Goal: Find specific page/section: Find specific page/section

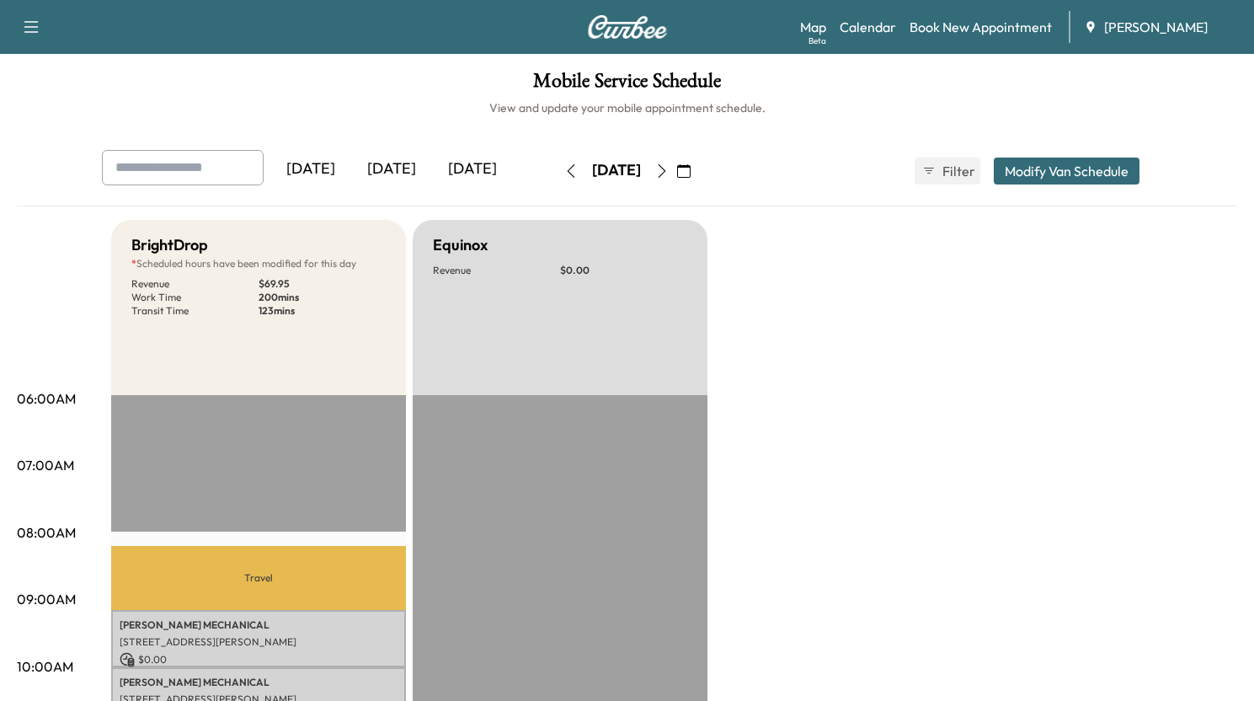
scroll to position [456, 0]
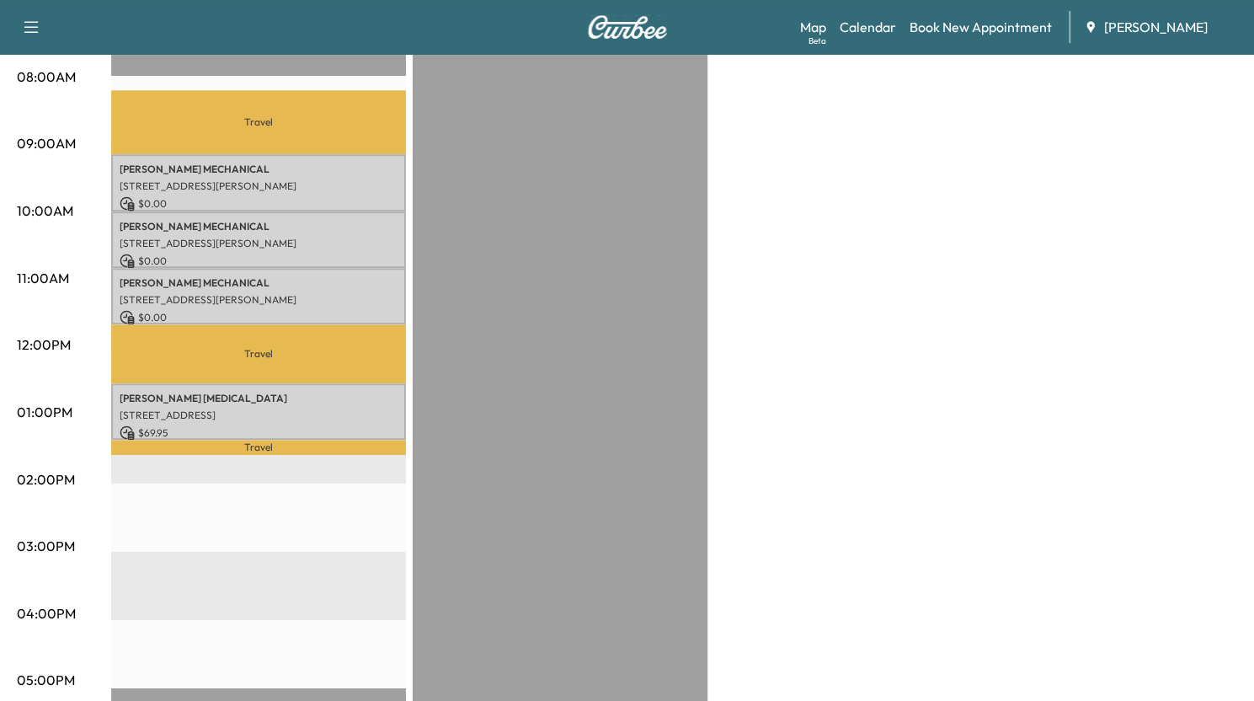
click at [974, 400] on div "BrightDrop * Scheduled hours have been modified for this day Revenue $ 69.95 Wo…" at bounding box center [674, 396] width 1126 height 1264
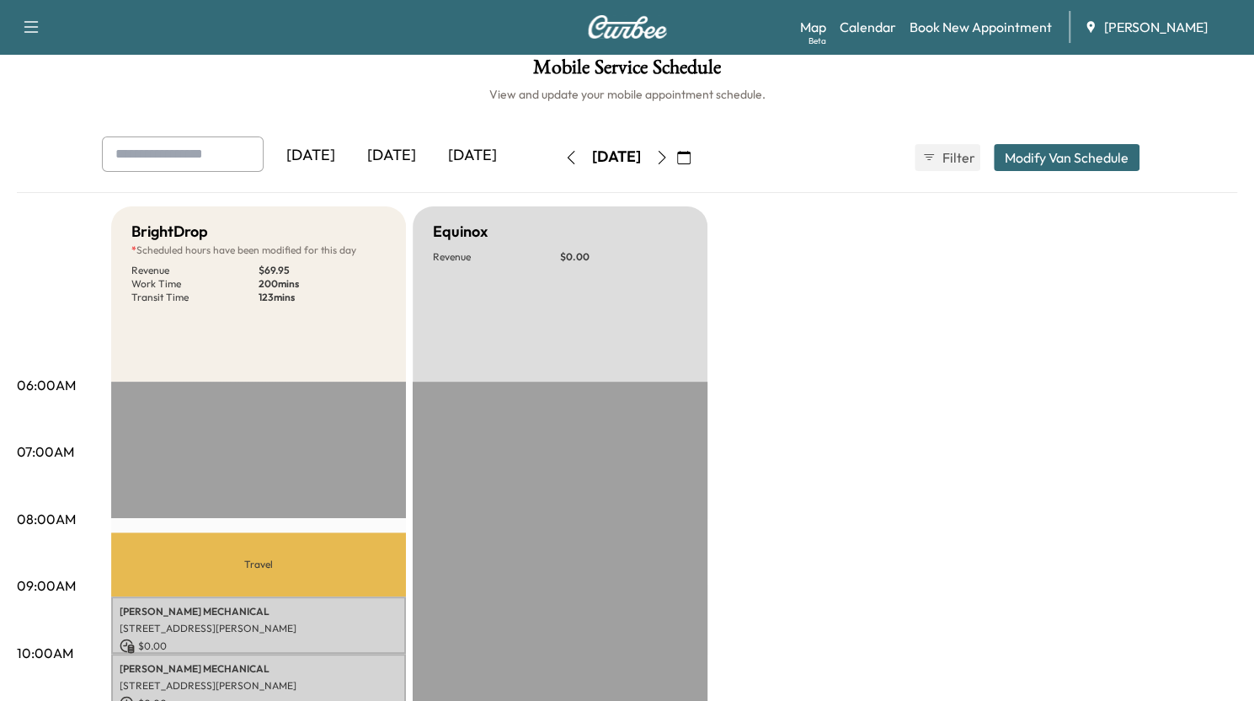
scroll to position [0, 0]
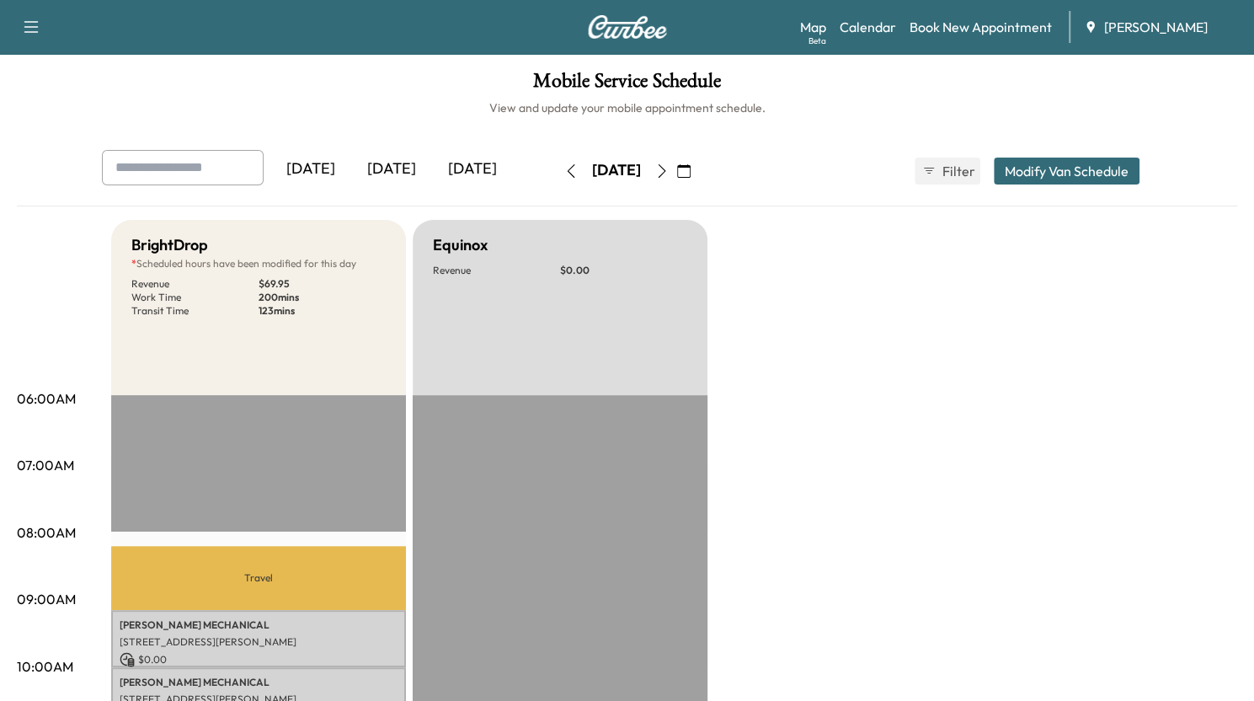
click at [691, 173] on icon "button" at bounding box center [683, 170] width 13 height 13
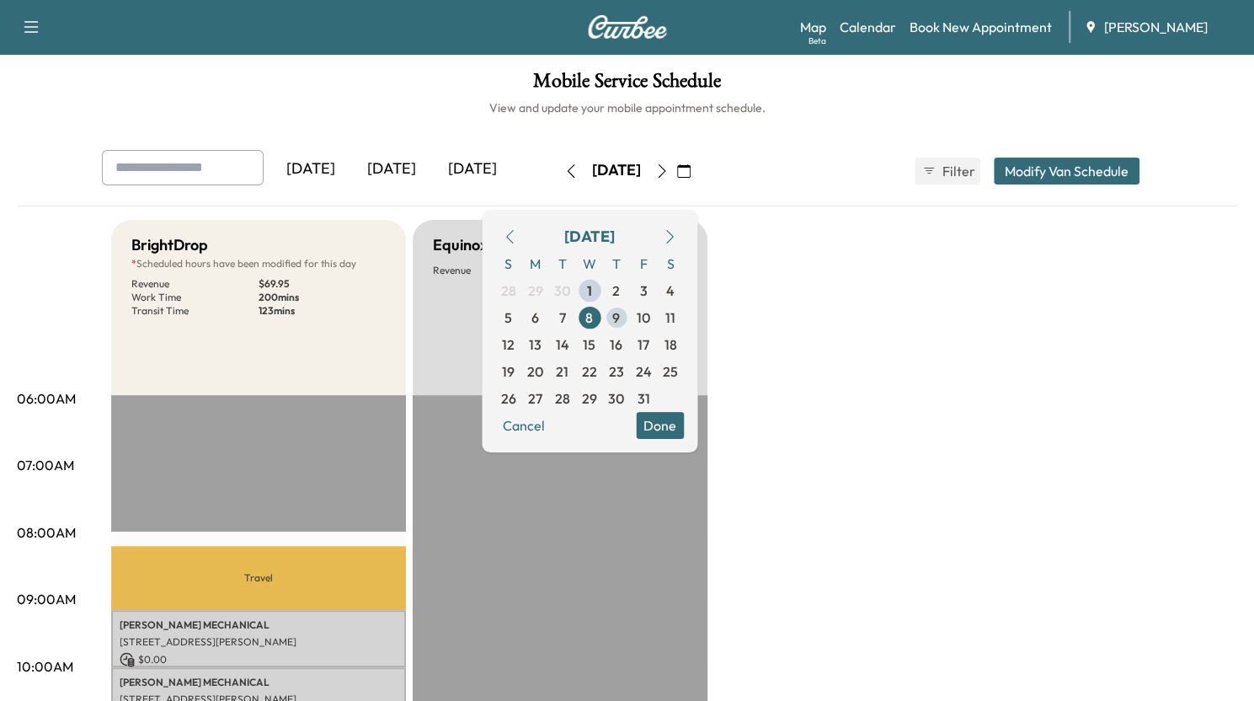
click at [630, 313] on span "9" at bounding box center [616, 317] width 27 height 27
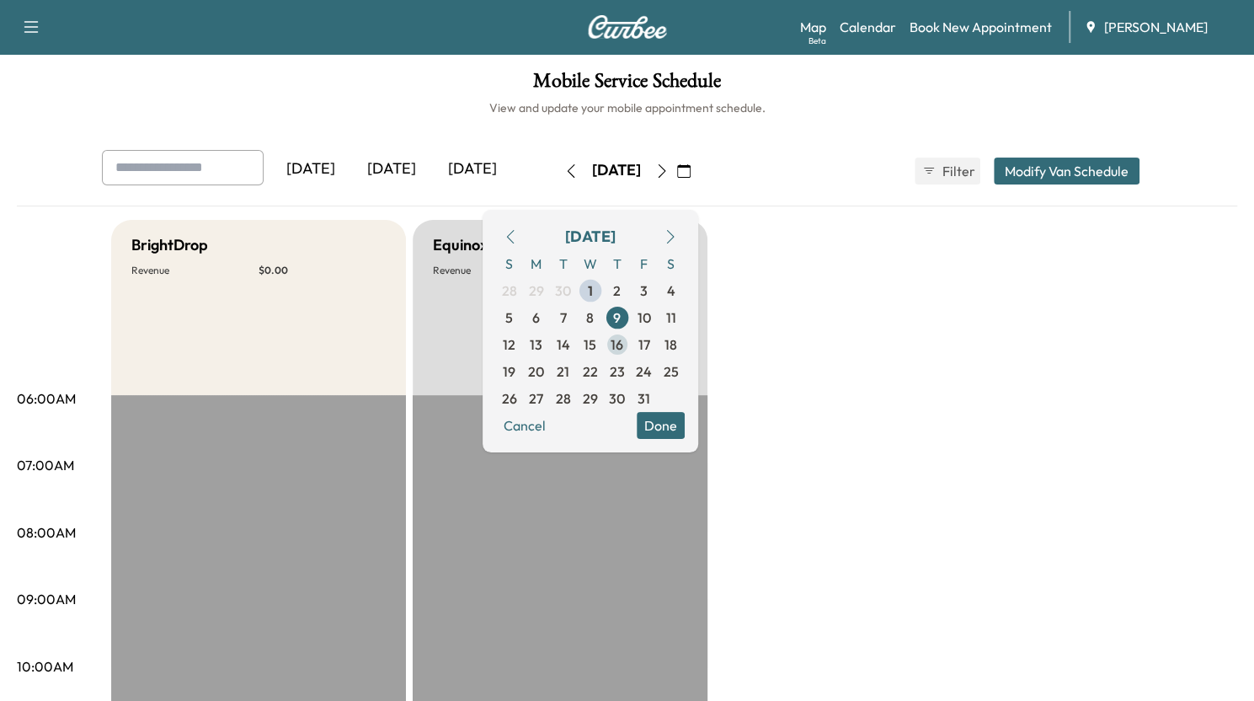
click at [623, 344] on span "16" at bounding box center [617, 344] width 13 height 20
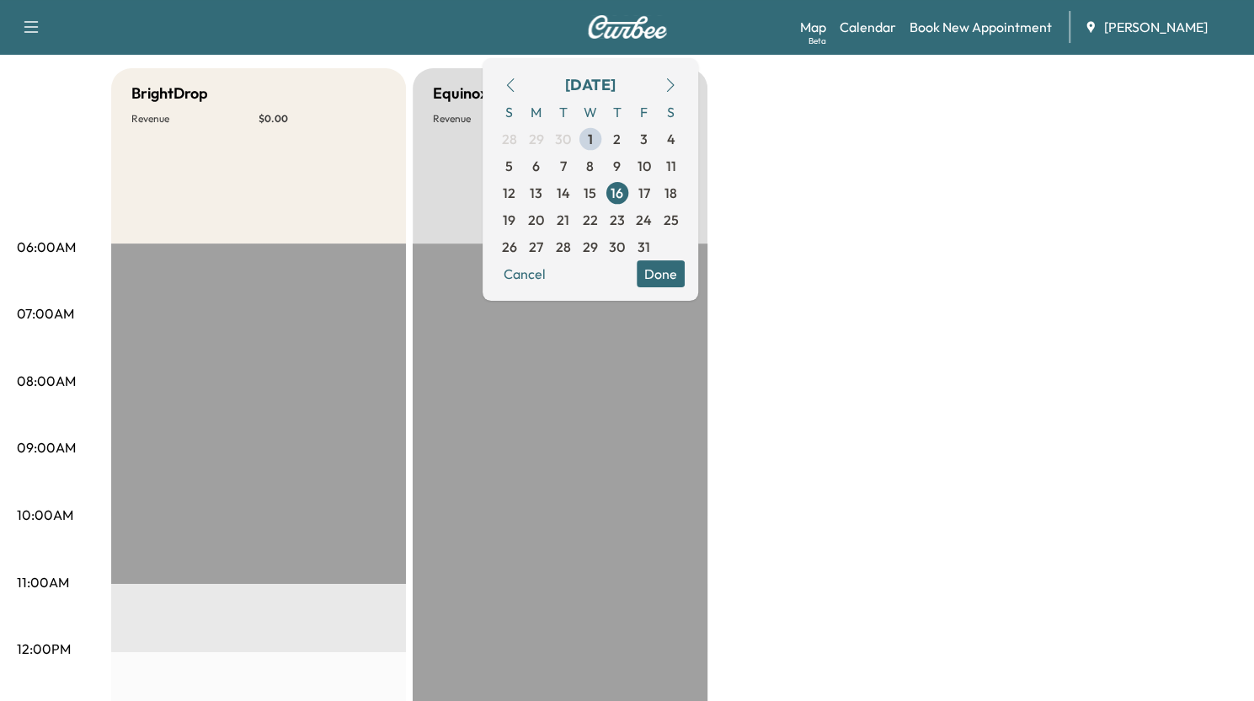
scroll to position [151, 0]
click at [596, 187] on span "15" at bounding box center [590, 194] width 13 height 20
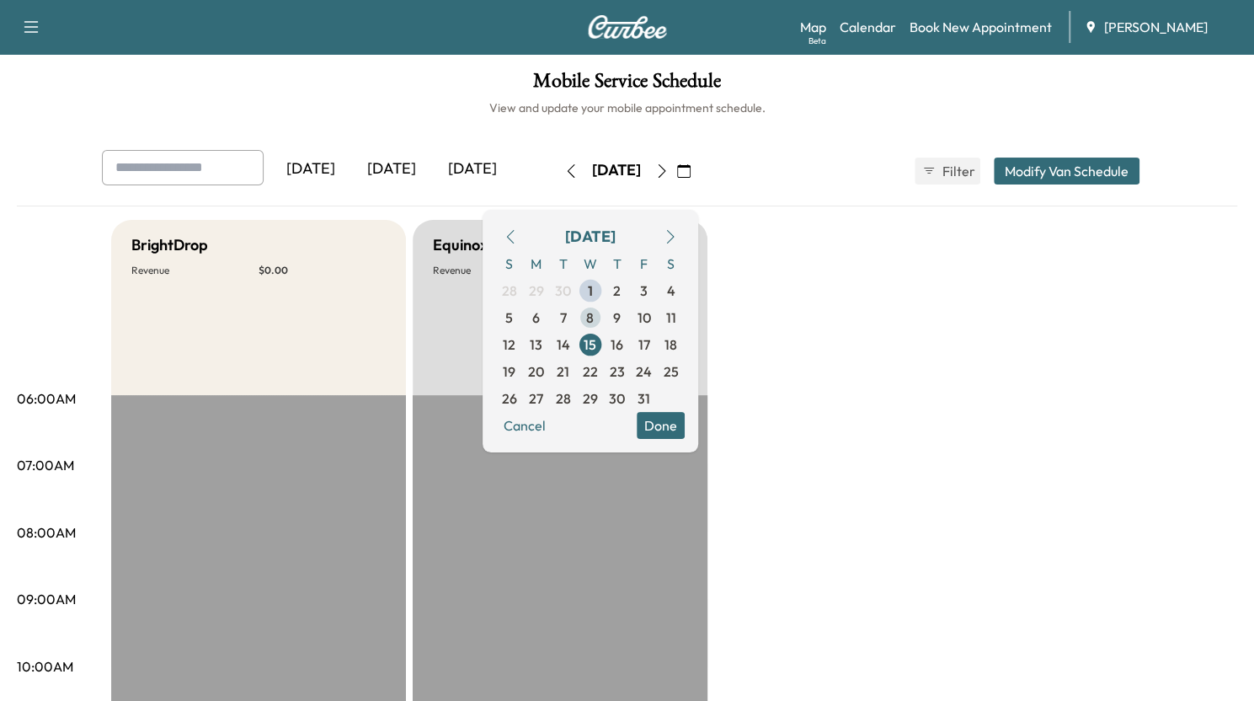
click at [604, 307] on span "8" at bounding box center [590, 317] width 27 height 27
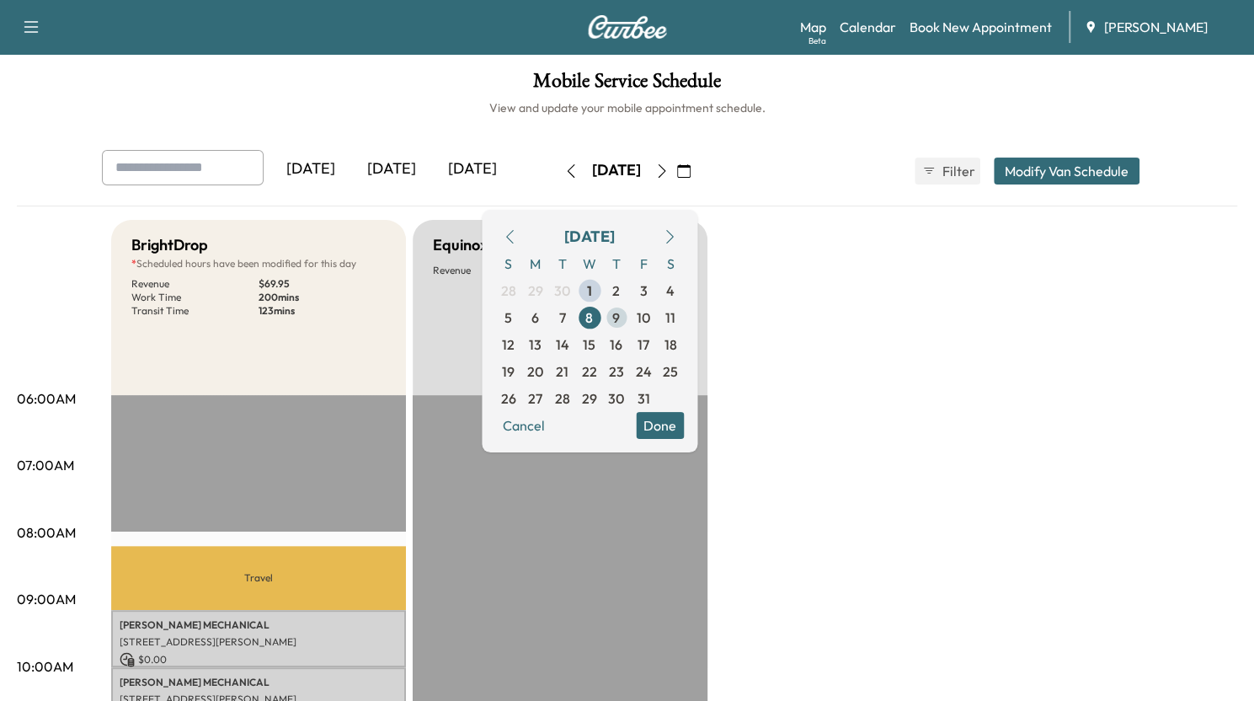
click at [620, 322] on span "9" at bounding box center [616, 317] width 8 height 20
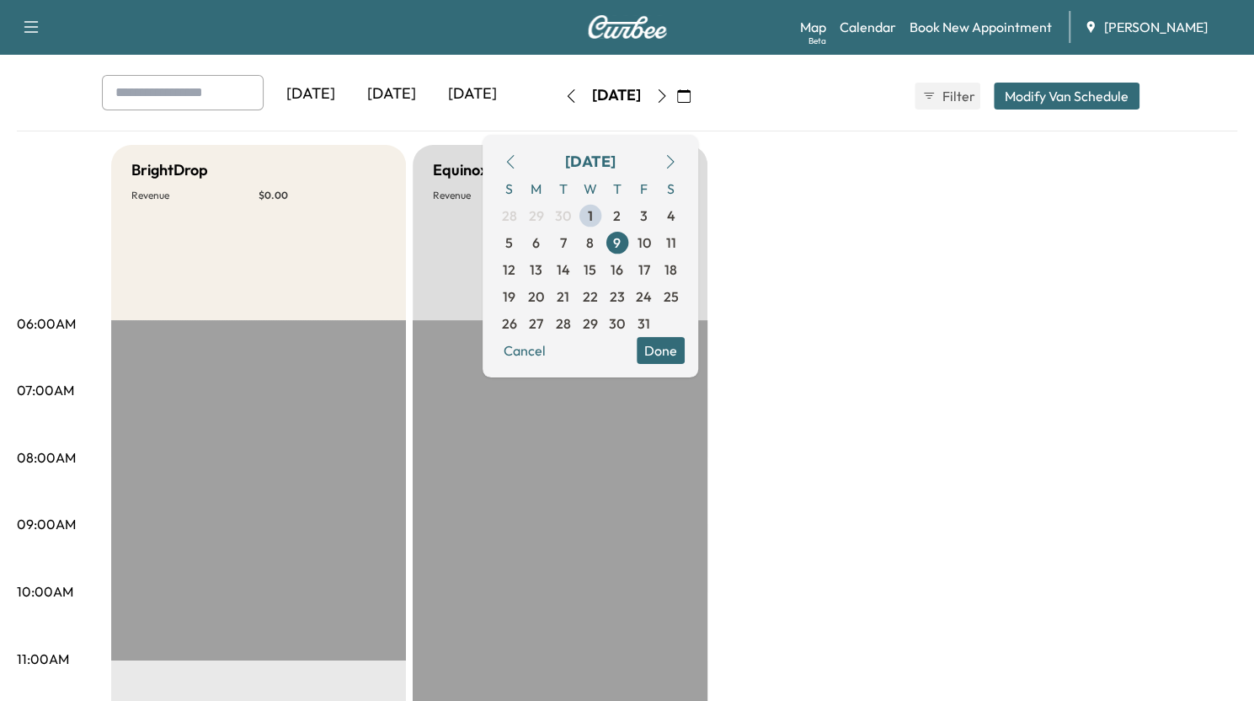
scroll to position [74, 0]
click at [604, 248] on span "8" at bounding box center [590, 243] width 27 height 27
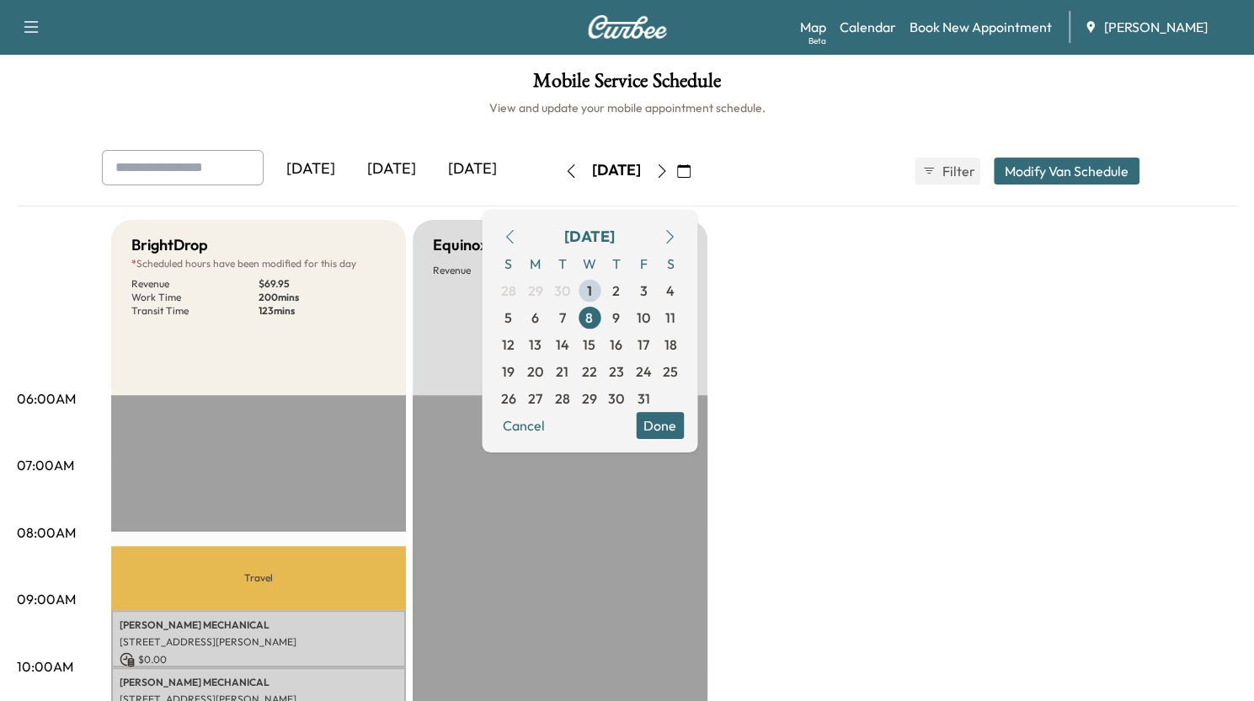
click at [401, 170] on div "[DATE]" at bounding box center [391, 169] width 81 height 39
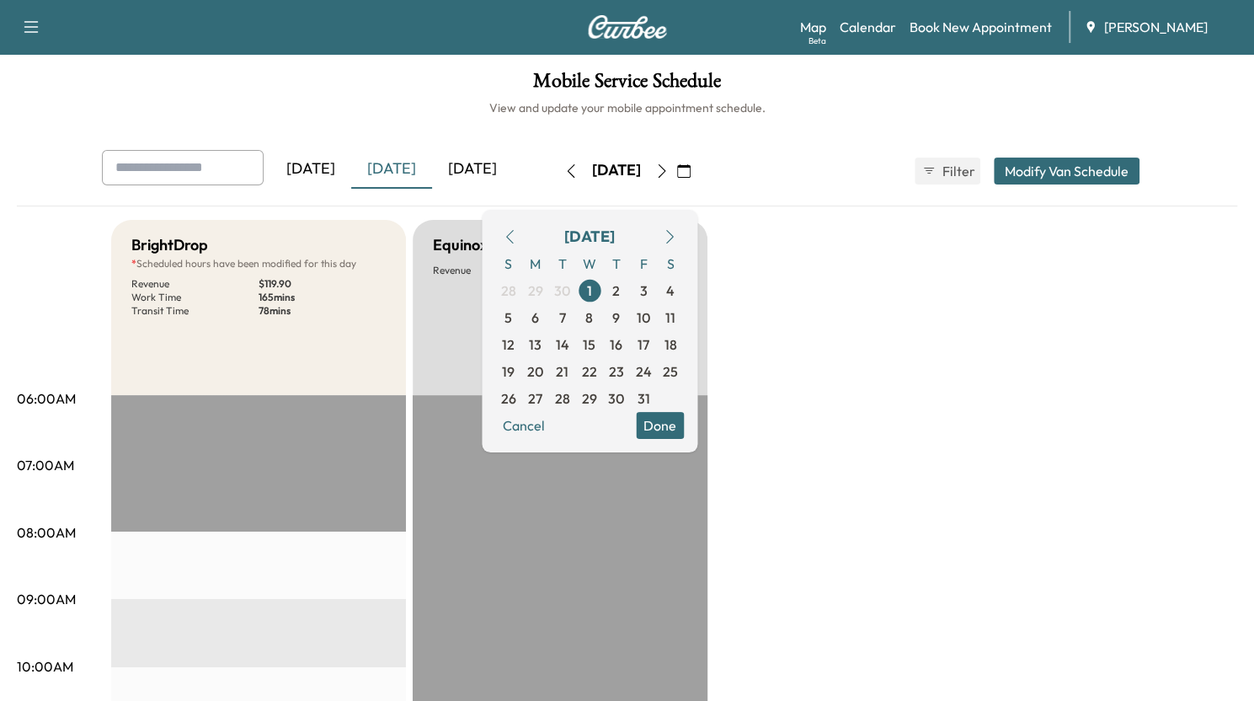
click at [684, 419] on button "Done" at bounding box center [660, 425] width 48 height 27
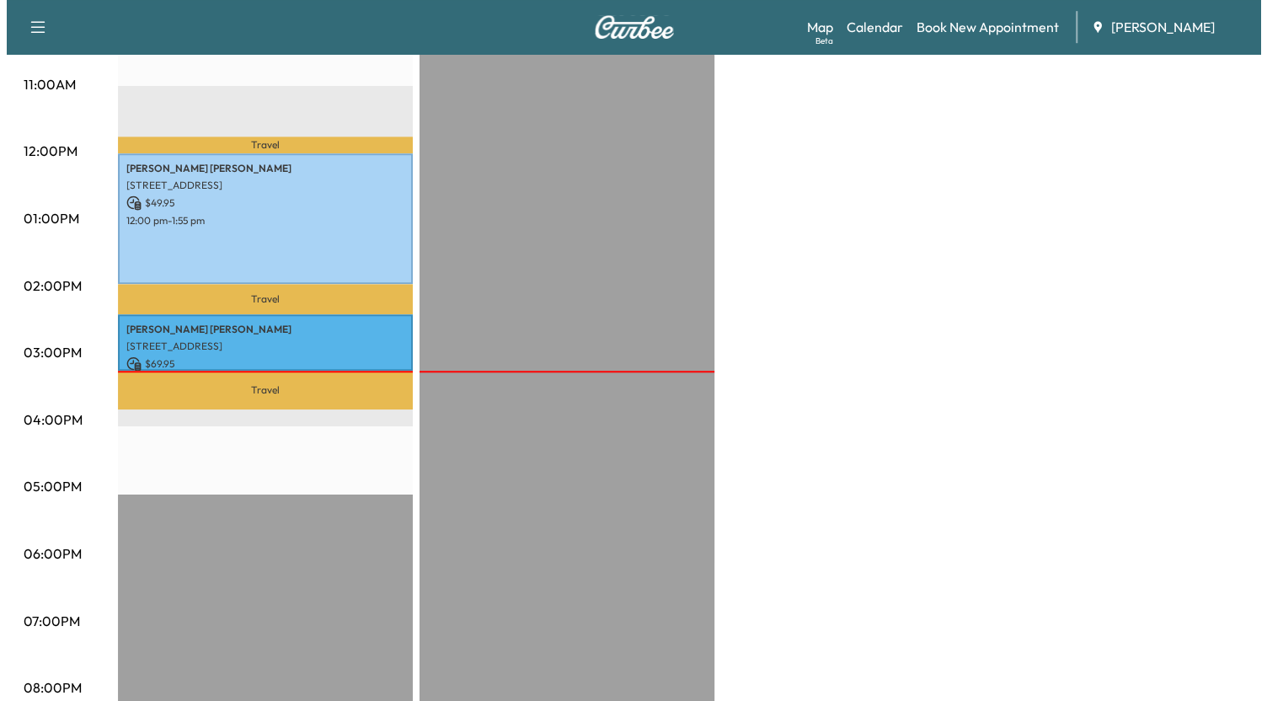
scroll to position [649, 0]
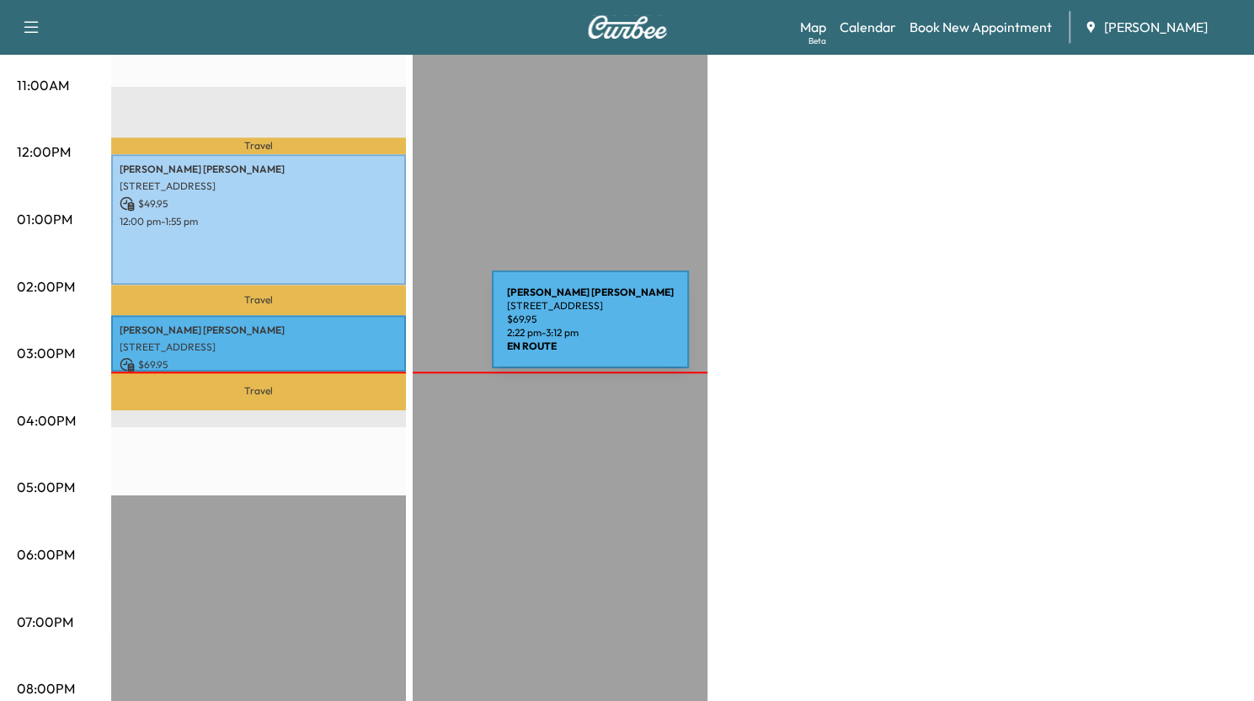
click at [366, 329] on p "[PERSON_NAME]" at bounding box center [259, 329] width 278 height 13
